Goal: Answer question/provide support: Share knowledge or assist other users

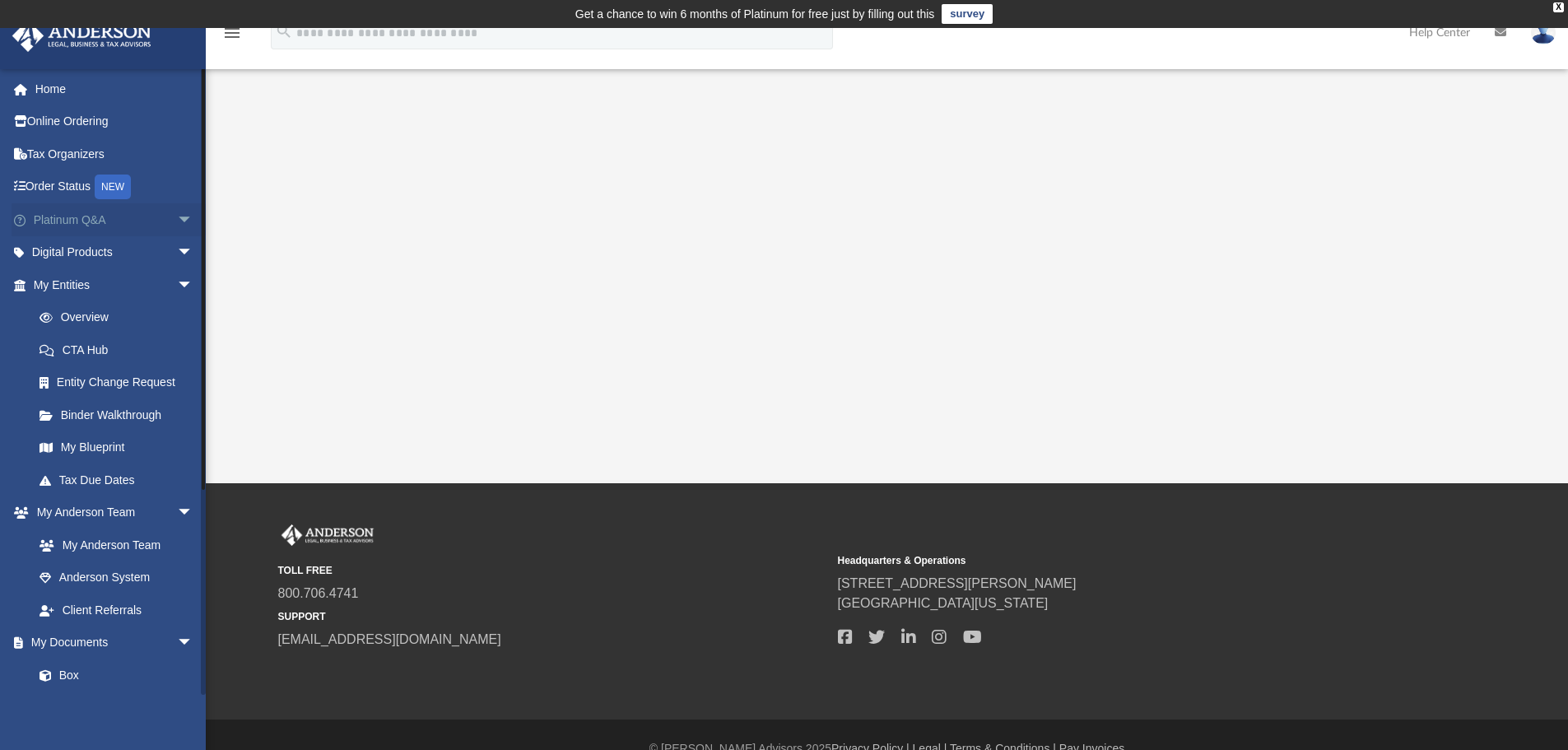
click at [76, 220] on link "Platinum Q&A arrow_drop_down" at bounding box center [115, 220] width 207 height 33
click at [177, 214] on span "arrow_drop_down" at bounding box center [194, 220] width 33 height 34
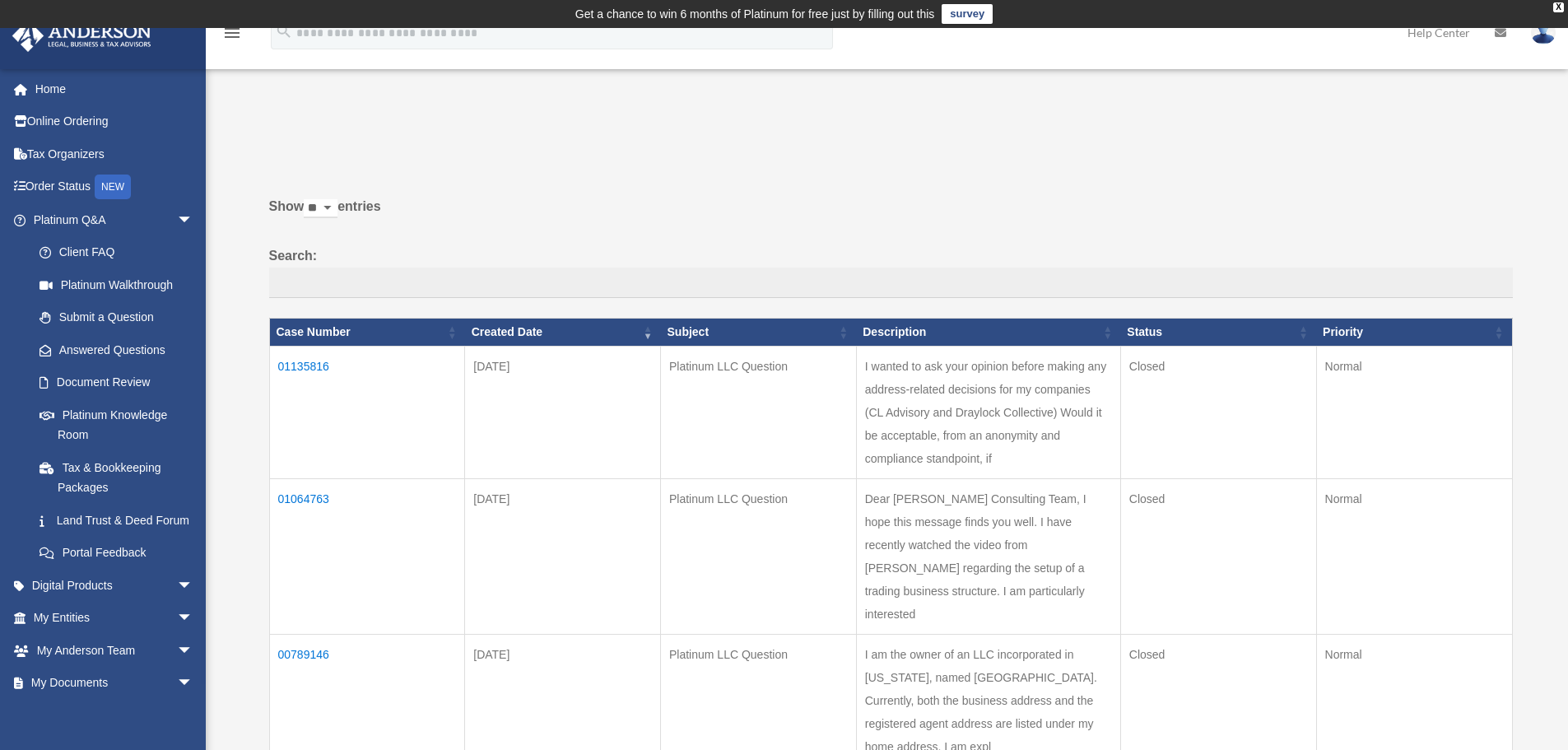
click at [992, 391] on td "I wanted to ask your opinion before making any address-related decisions for my…" at bounding box center [988, 411] width 264 height 133
click at [317, 361] on td "01135816" at bounding box center [367, 411] width 196 height 133
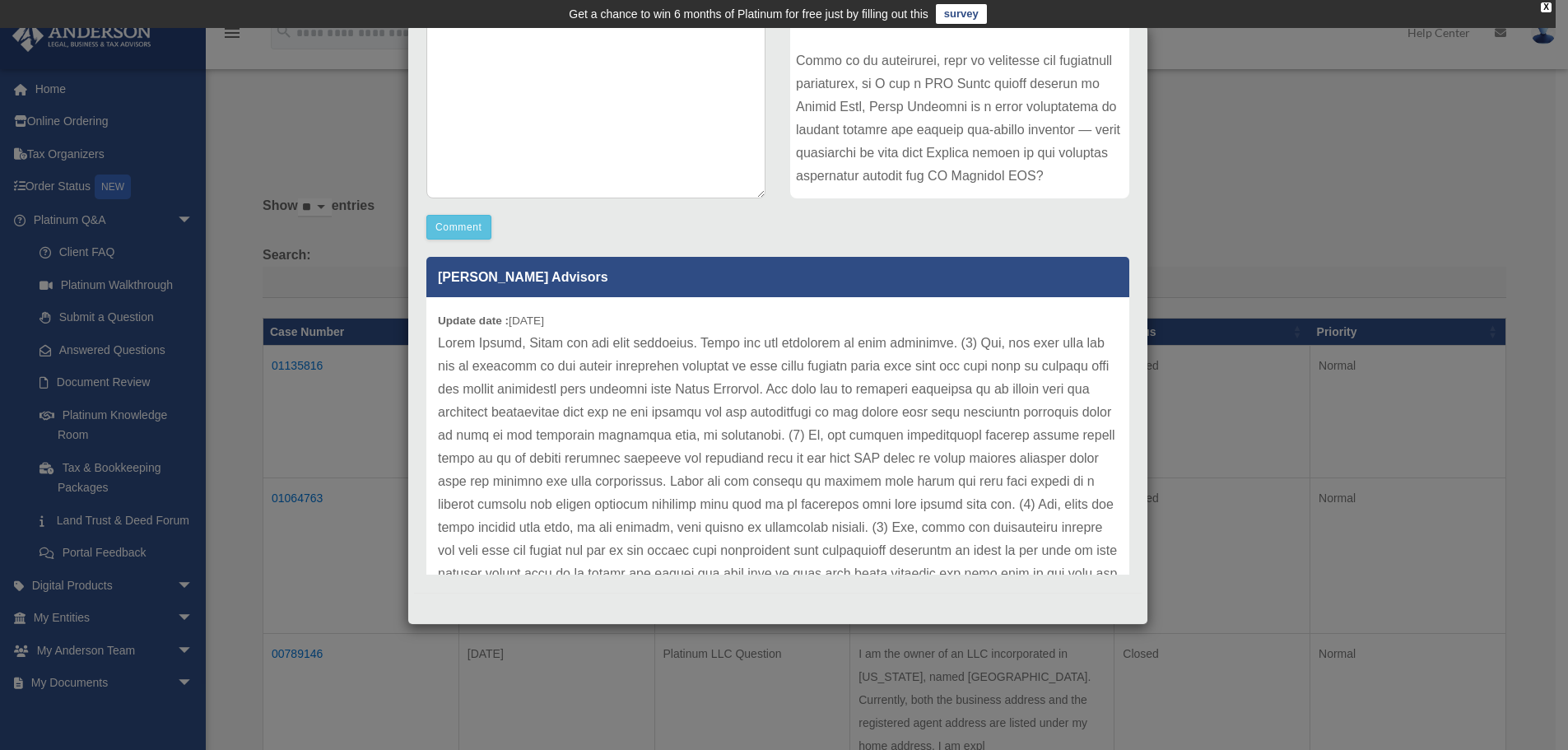
click at [269, 111] on div "Case Detail × Platinum LLC Question Case Number 01135816 Created Date [DATE] St…" at bounding box center [784, 375] width 1568 height 750
